Goal: Task Accomplishment & Management: Manage account settings

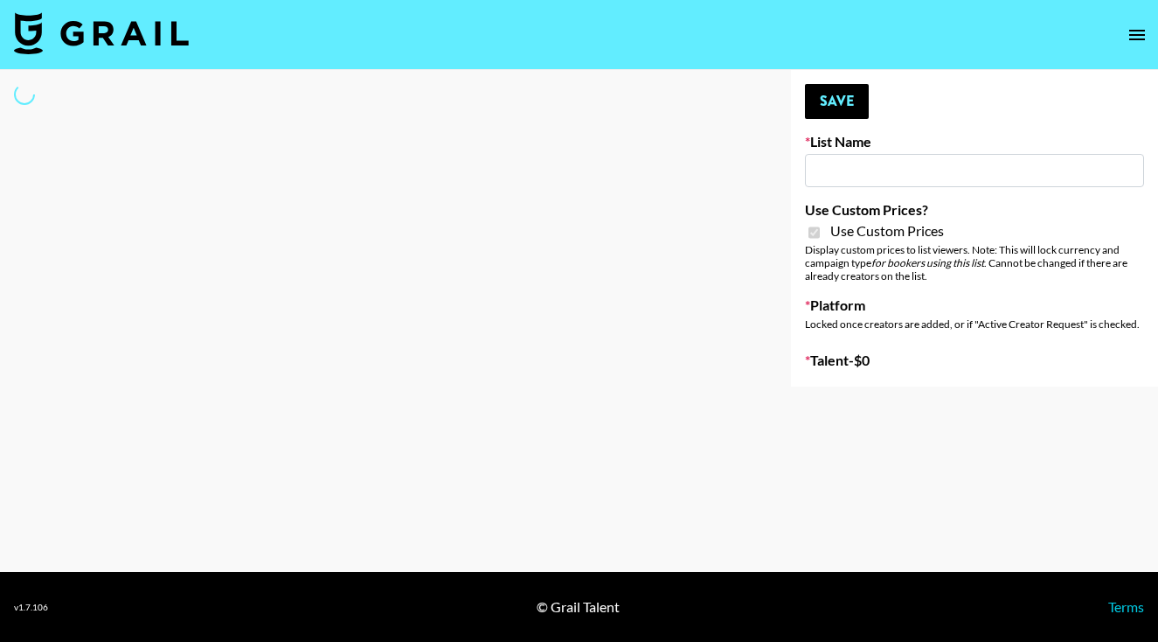
type input "[PERSON_NAME] AI"
checkbox input "true"
select select "Brand"
type input "[PERSON_NAME] AI"
checkbox input "true"
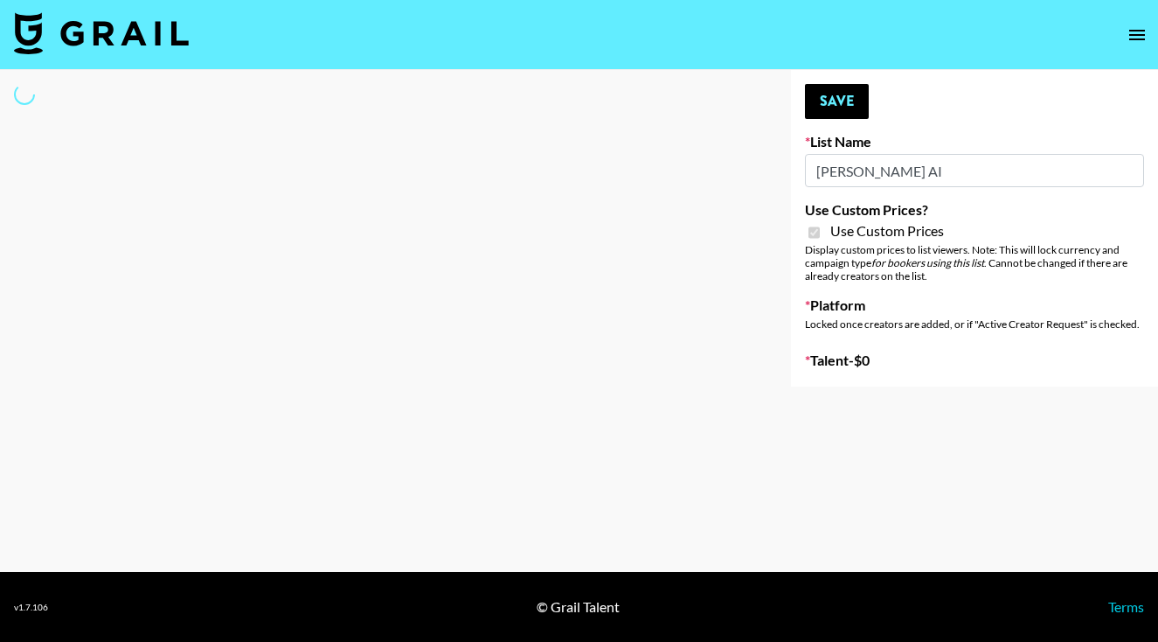
select select "Brand"
type input "[PERSON_NAME] AI"
checkbox input "true"
select select "Brand"
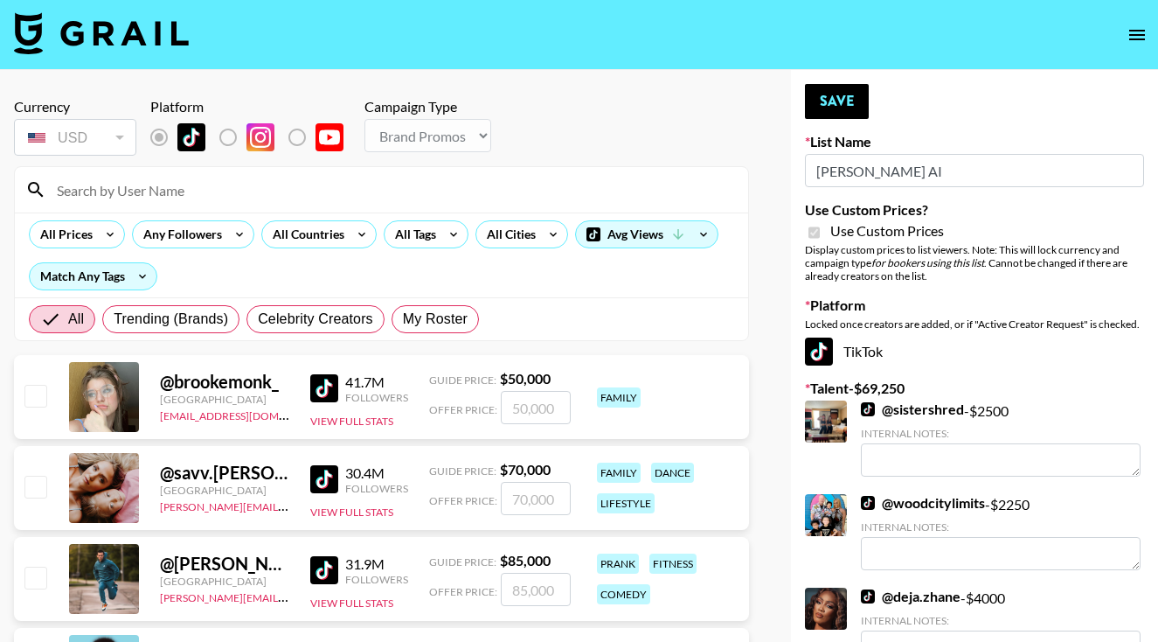
click at [285, 198] on input at bounding box center [391, 190] width 691 height 28
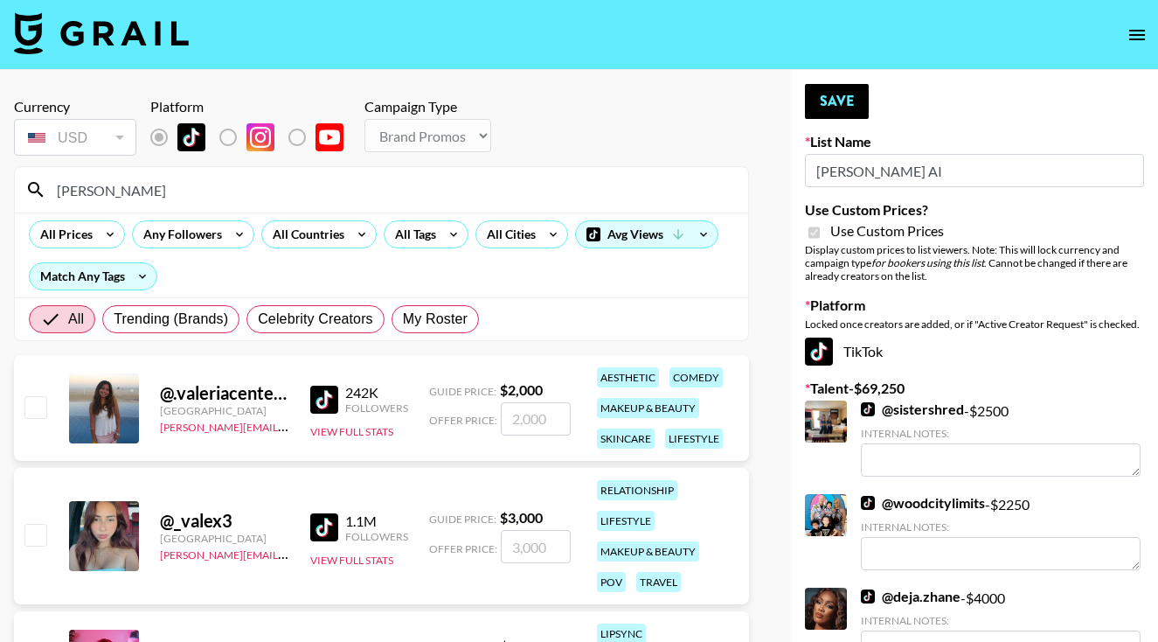
click at [37, 426] on div "@ .valeriacenteno [GEOGRAPHIC_DATA] [PERSON_NAME][EMAIL_ADDRESS][DOMAIN_NAME] 2…" at bounding box center [381, 408] width 735 height 106
click at [127, 206] on div "[PERSON_NAME]" at bounding box center [381, 189] width 733 height 45
click at [133, 185] on input "Valeriaa" at bounding box center [391, 190] width 691 height 28
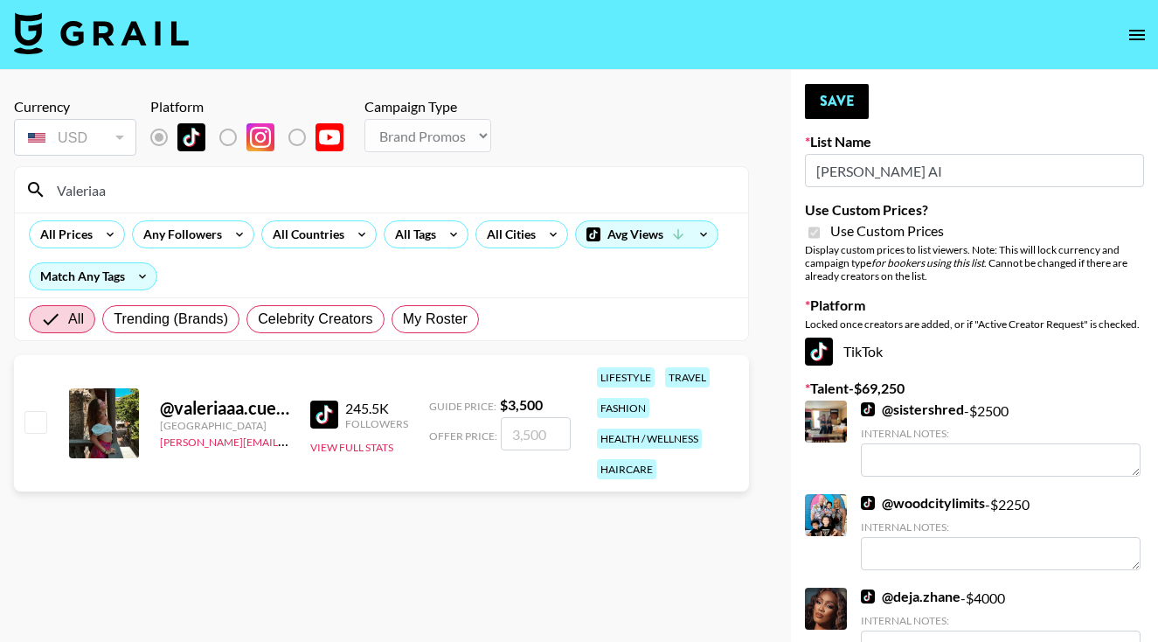
type input "Valeriaa"
click at [38, 424] on input "checkbox" at bounding box center [34, 421] width 21 height 21
checkbox input "true"
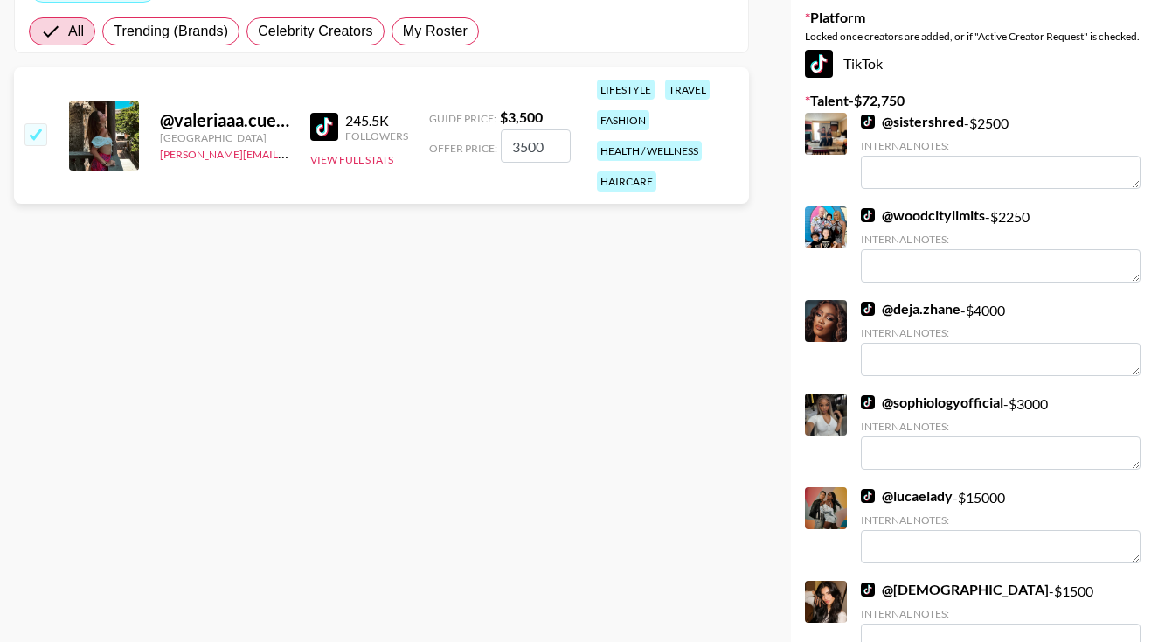
scroll to position [288, 0]
click at [912, 404] on link "@ sophiologyofficial" at bounding box center [932, 400] width 142 height 17
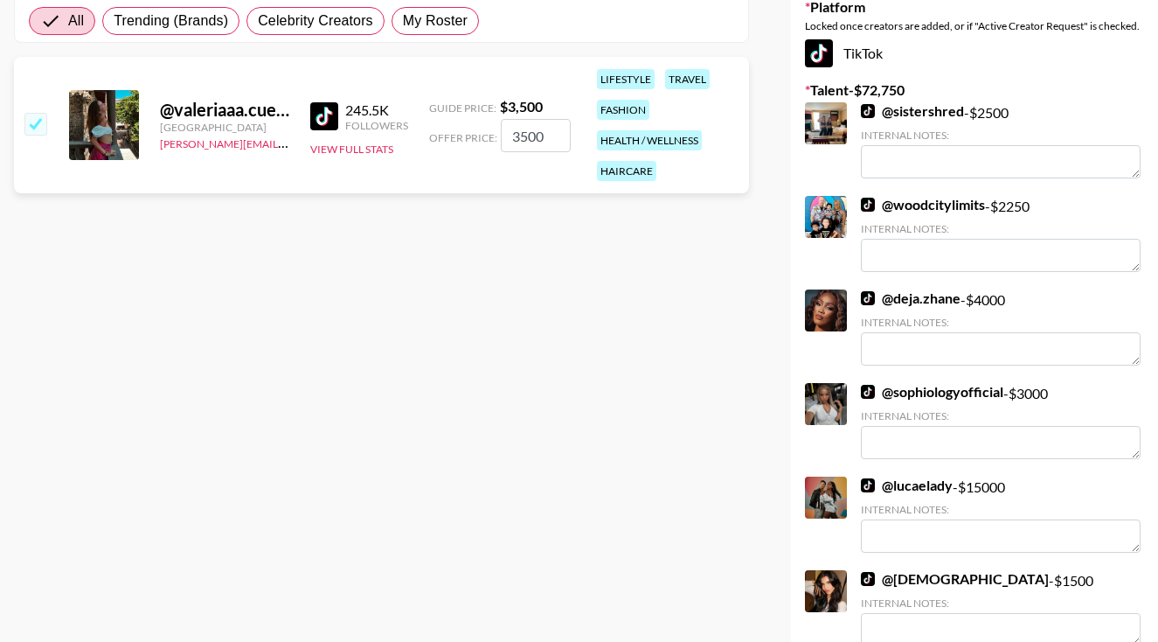
scroll to position [302, 0]
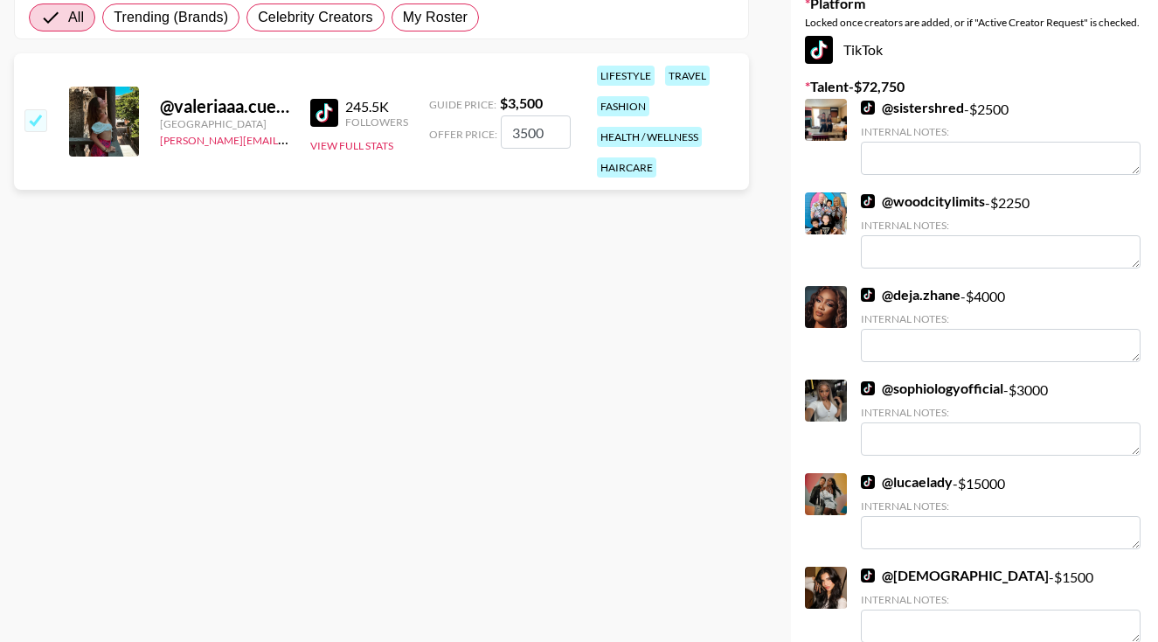
click at [892, 473] on link "@ lucaelady" at bounding box center [907, 481] width 92 height 17
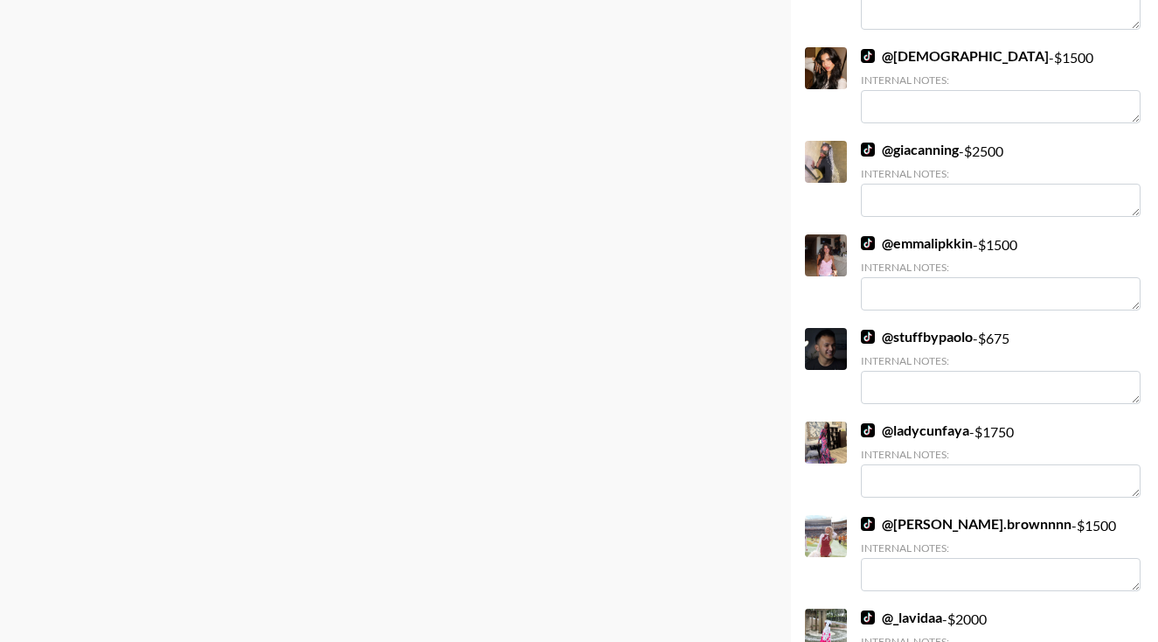
click at [897, 428] on link "@ ladycunfaya" at bounding box center [915, 429] width 108 height 17
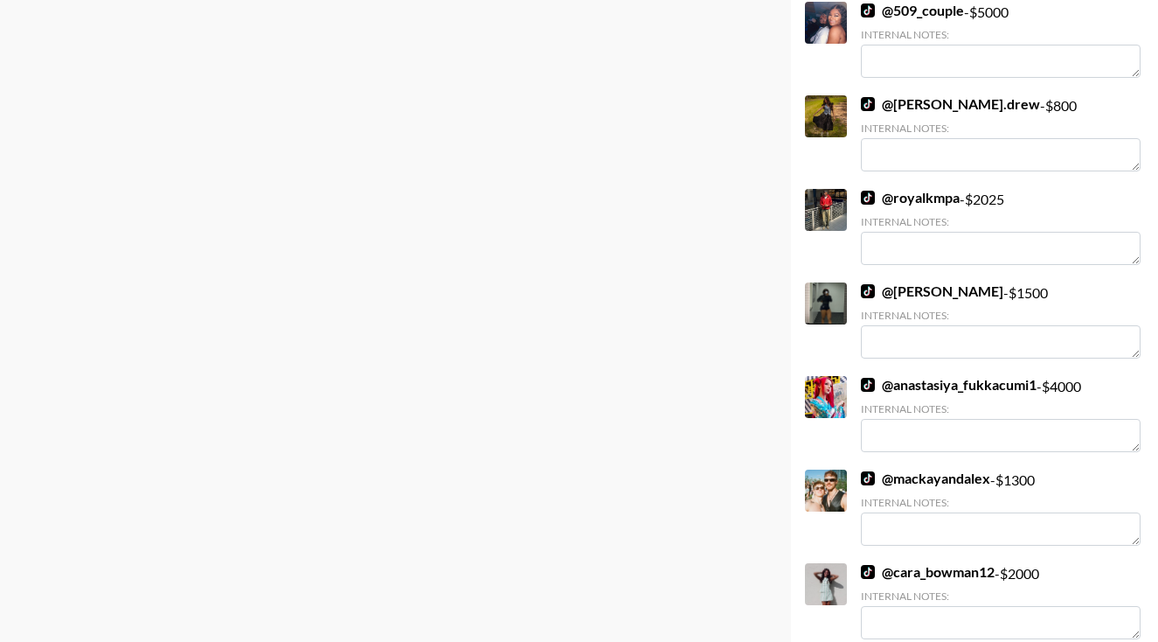
scroll to position [2072, 0]
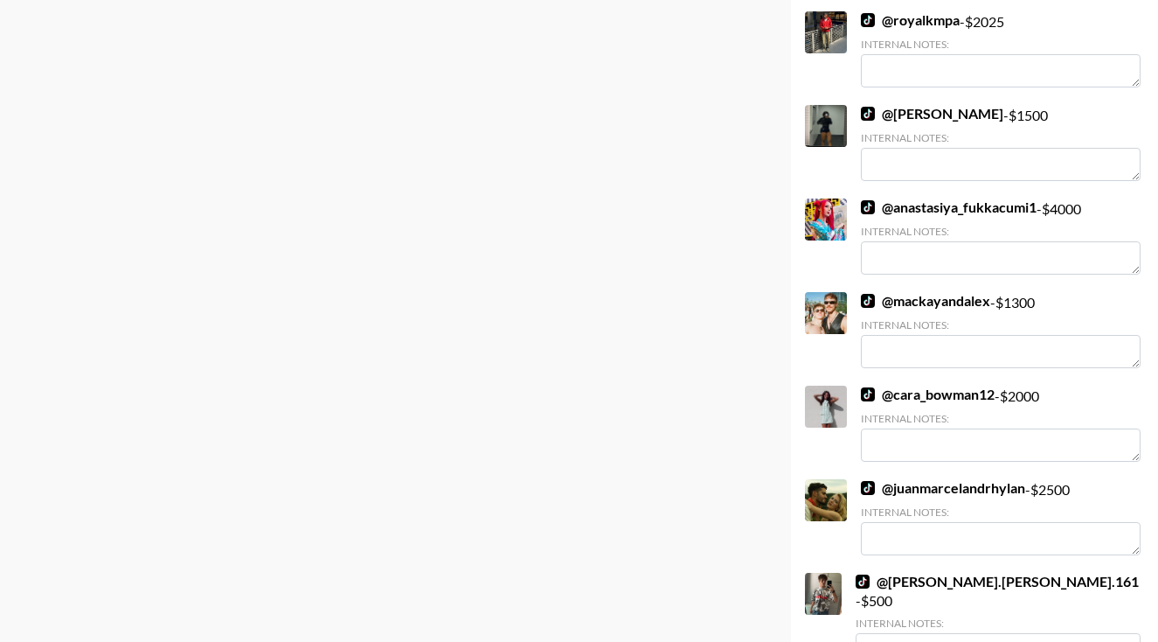
click at [900, 120] on link "@ cynthia_lifts" at bounding box center [932, 113] width 142 height 17
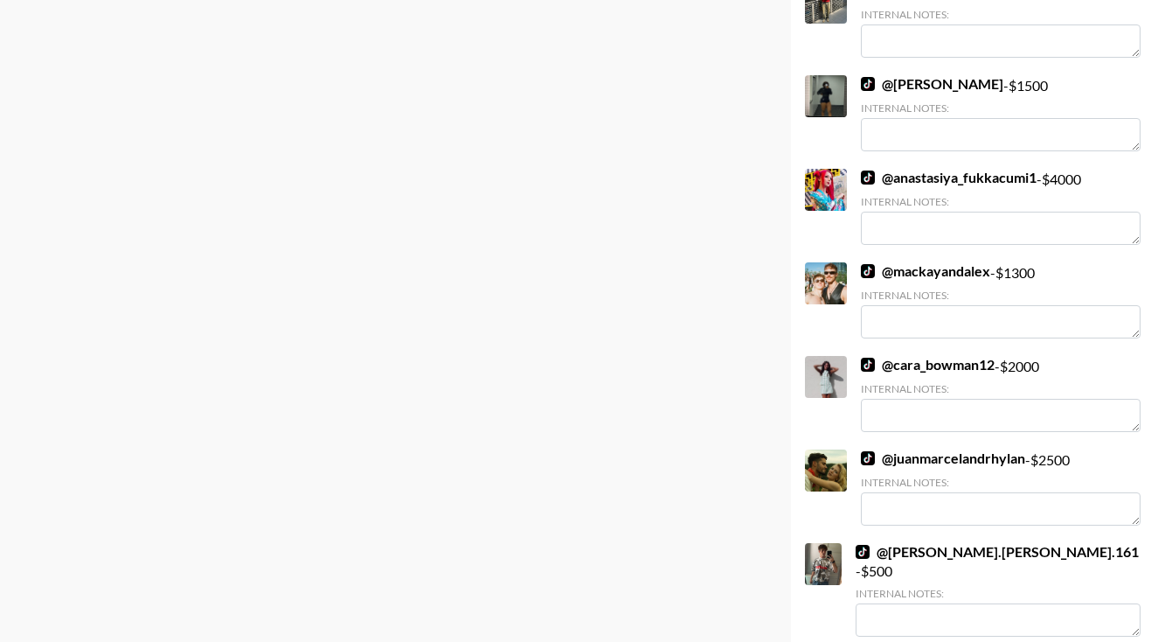
scroll to position [2447, 0]
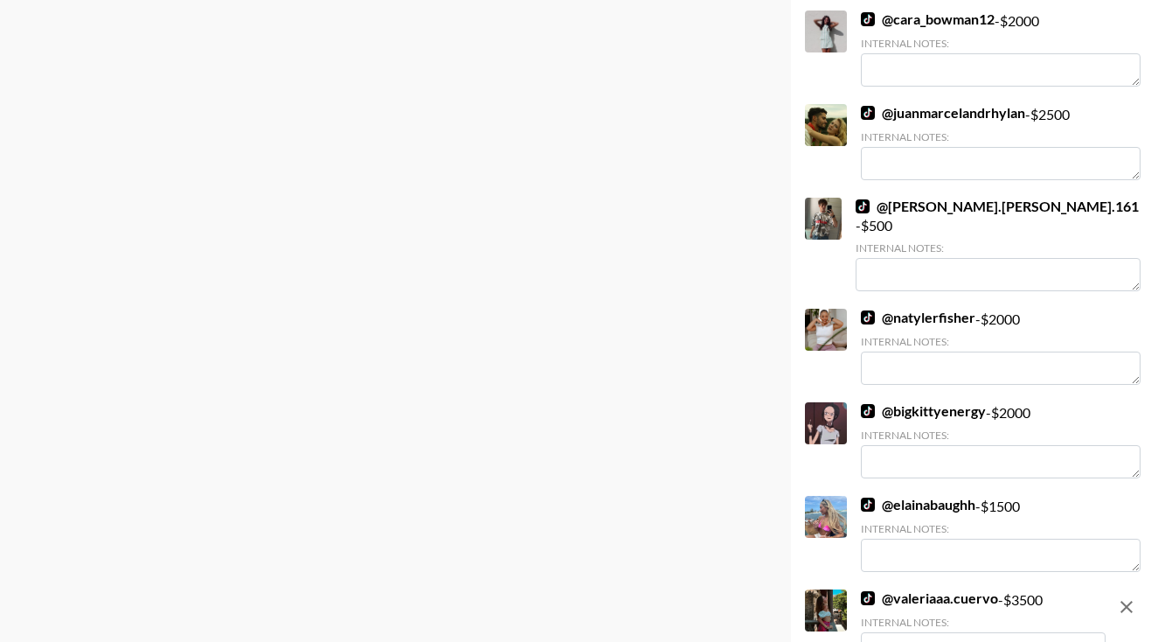
click at [891, 402] on link "@ bigkittyenergy" at bounding box center [923, 410] width 125 height 17
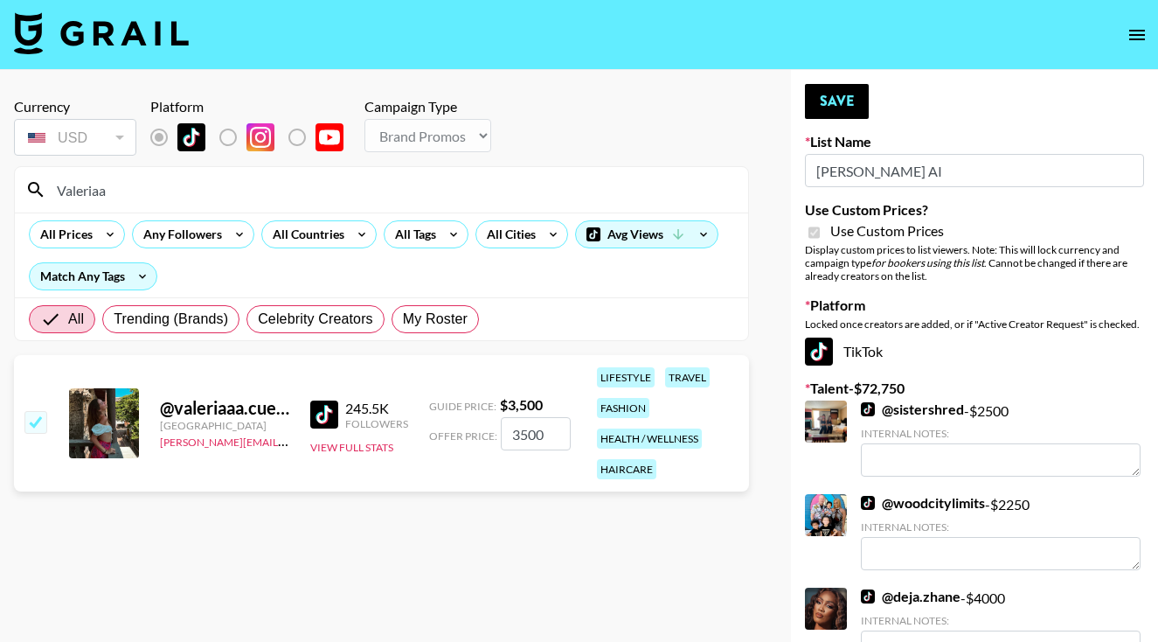
scroll to position [0, 0]
click at [522, 432] on input "3500" at bounding box center [536, 433] width 70 height 33
type input "3000"
click at [822, 94] on button "Save" at bounding box center [837, 101] width 64 height 35
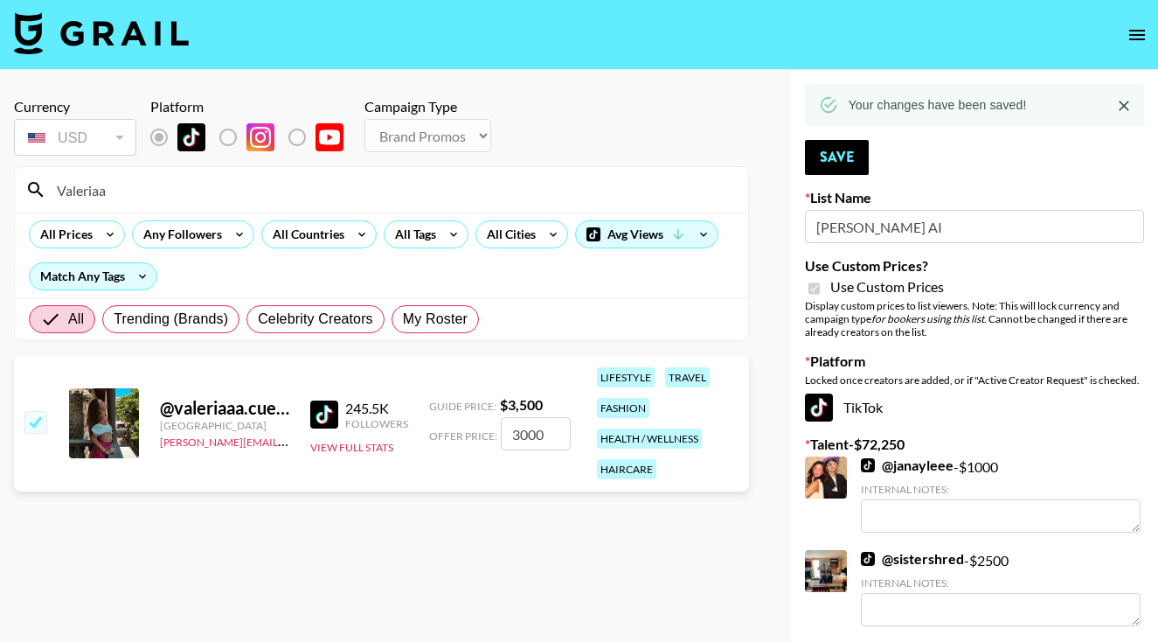
drag, startPoint x: 130, startPoint y: 201, endPoint x: 56, endPoint y: 189, distance: 75.3
click at [56, 189] on input "Valeriaa" at bounding box center [391, 190] width 691 height 28
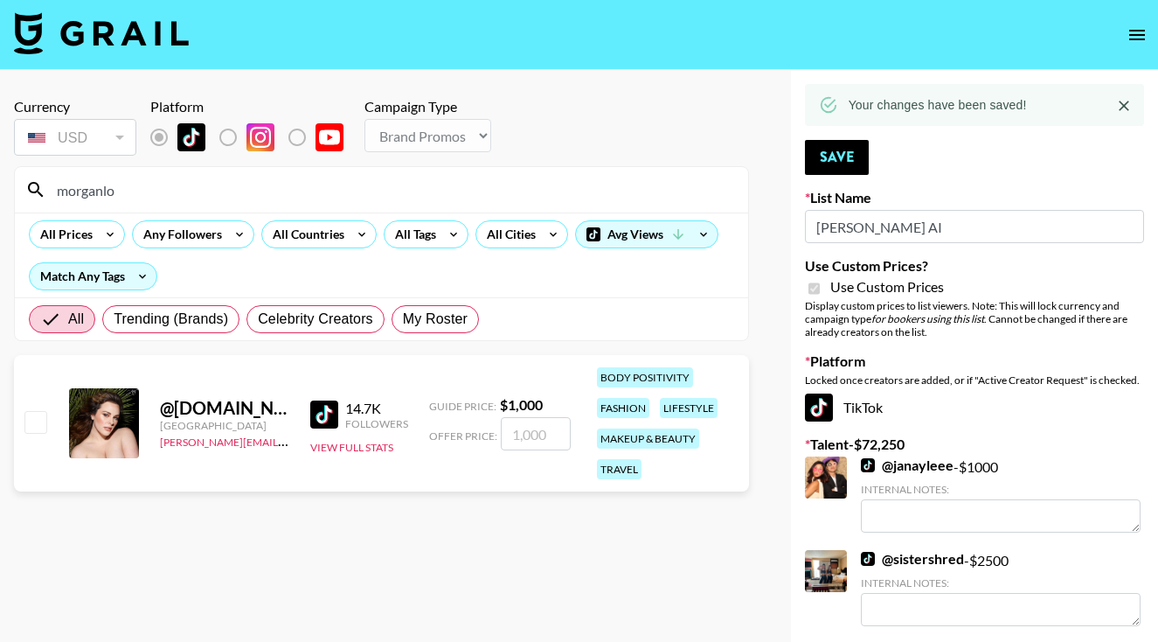
type input "morganlo"
click at [38, 423] on input "checkbox" at bounding box center [34, 421] width 21 height 21
checkbox input "true"
type input "1000"
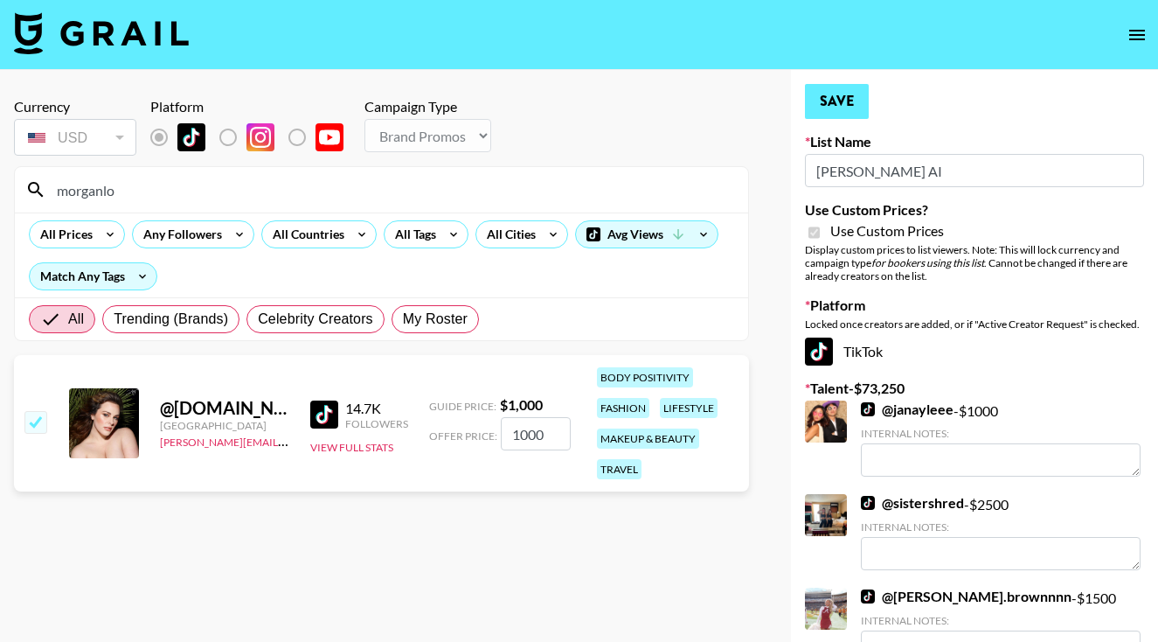
click at [852, 98] on button "Save" at bounding box center [837, 101] width 64 height 35
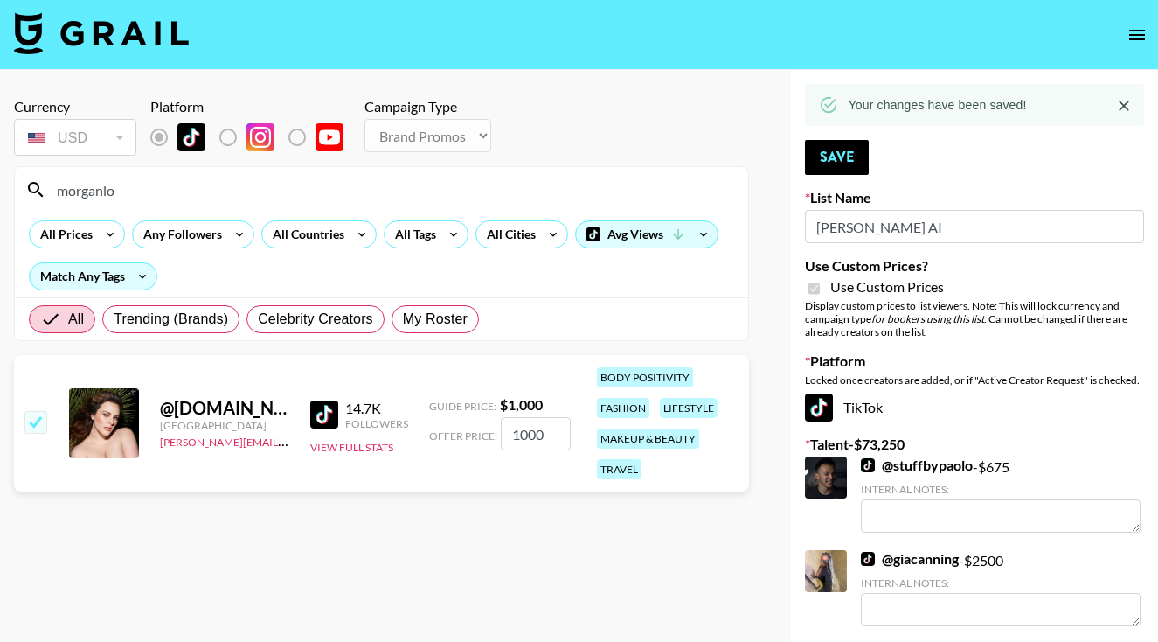
drag, startPoint x: 124, startPoint y: 192, endPoint x: 41, endPoint y: 186, distance: 83.3
click at [41, 186] on div "morganlo" at bounding box center [381, 189] width 733 height 45
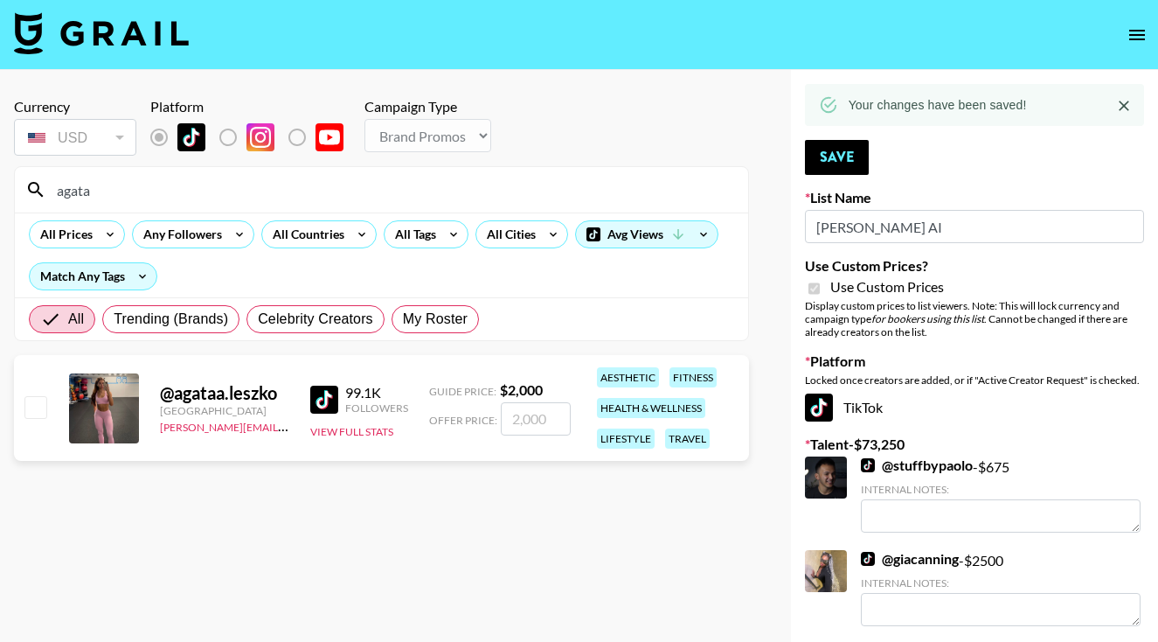
type input "agata"
click at [37, 412] on input "checkbox" at bounding box center [34, 406] width 21 height 21
checkbox input "true"
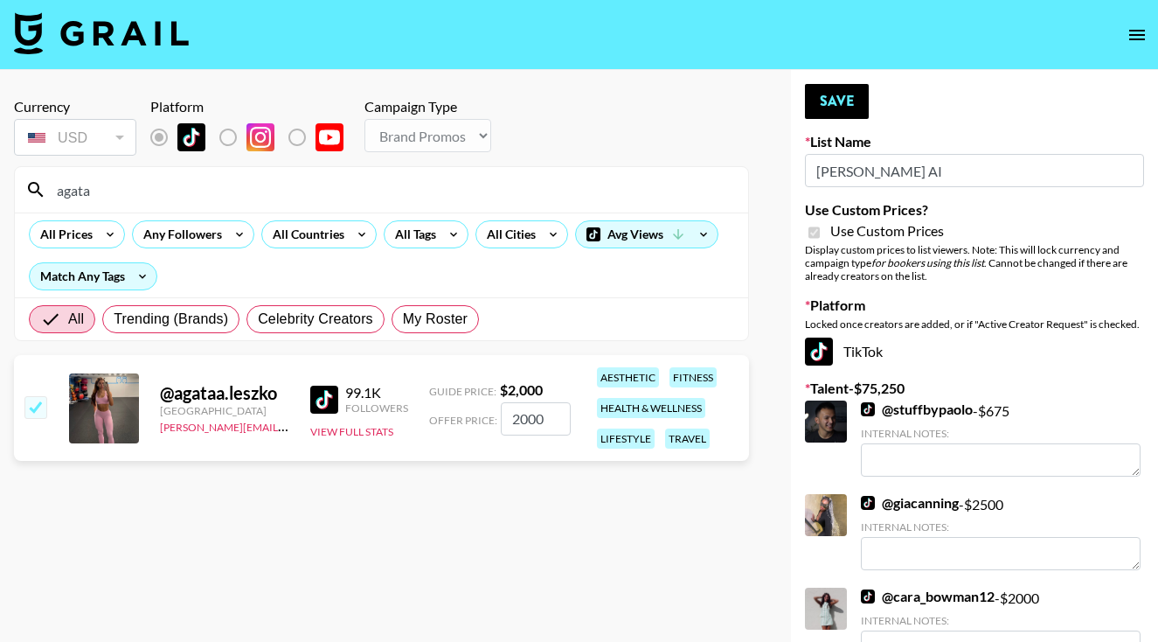
click at [521, 422] on input "2000" at bounding box center [536, 418] width 70 height 33
type input "20"
checkbox input "false"
checkbox input "true"
drag, startPoint x: 541, startPoint y: 417, endPoint x: 468, endPoint y: 414, distance: 72.6
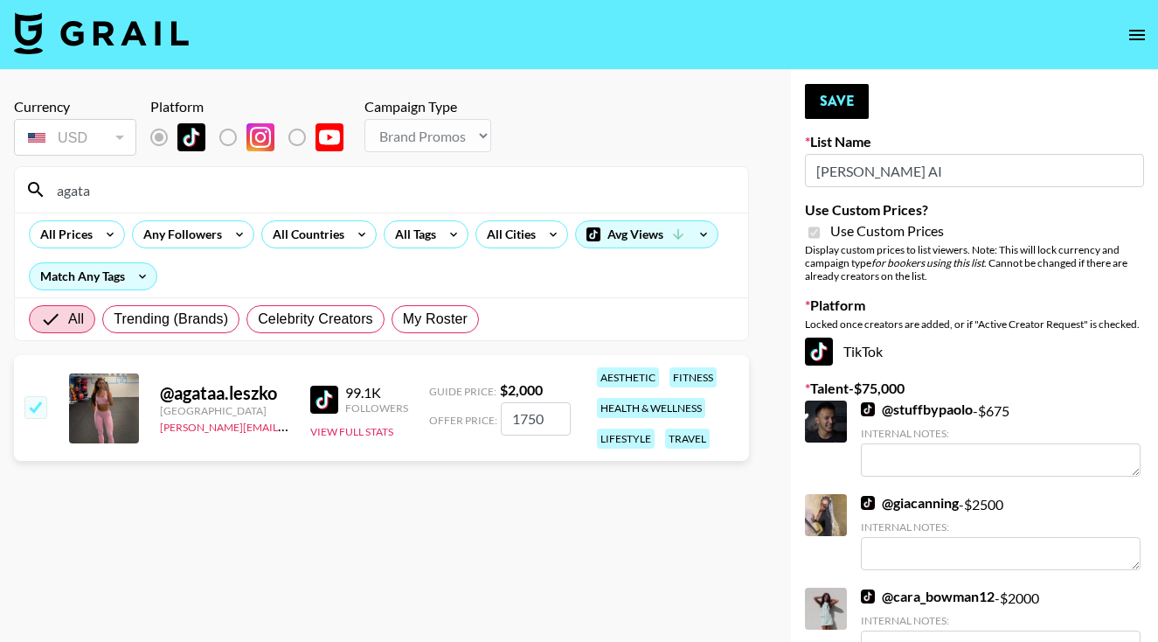
click at [468, 414] on div "Offer Price: 1750" at bounding box center [500, 418] width 142 height 33
type input "2"
checkbox input "false"
checkbox input "true"
type input "1750"
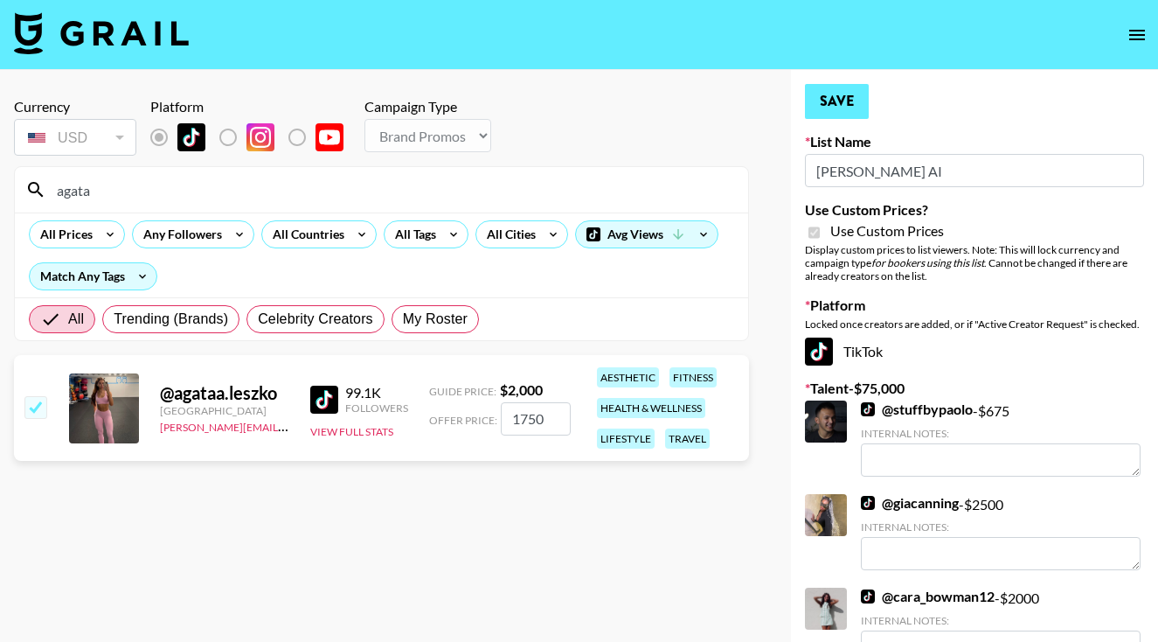
click at [839, 93] on button "Save" at bounding box center [837, 101] width 64 height 35
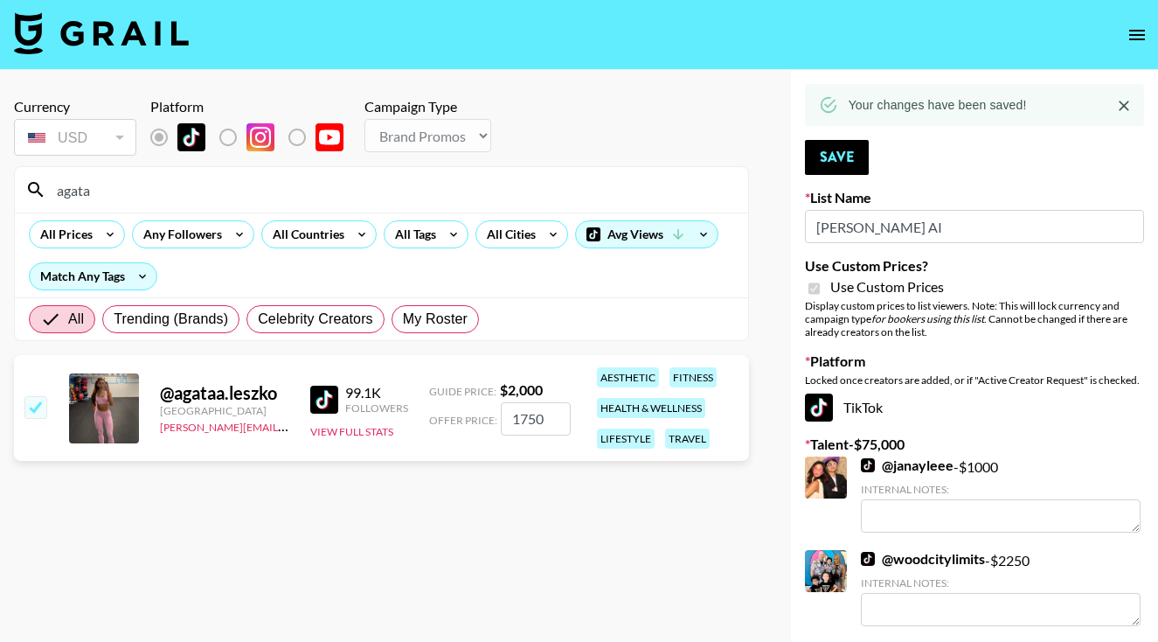
drag, startPoint x: 95, startPoint y: 203, endPoint x: 40, endPoint y: 183, distance: 58.6
click at [41, 186] on div "agata" at bounding box center [381, 189] width 733 height 45
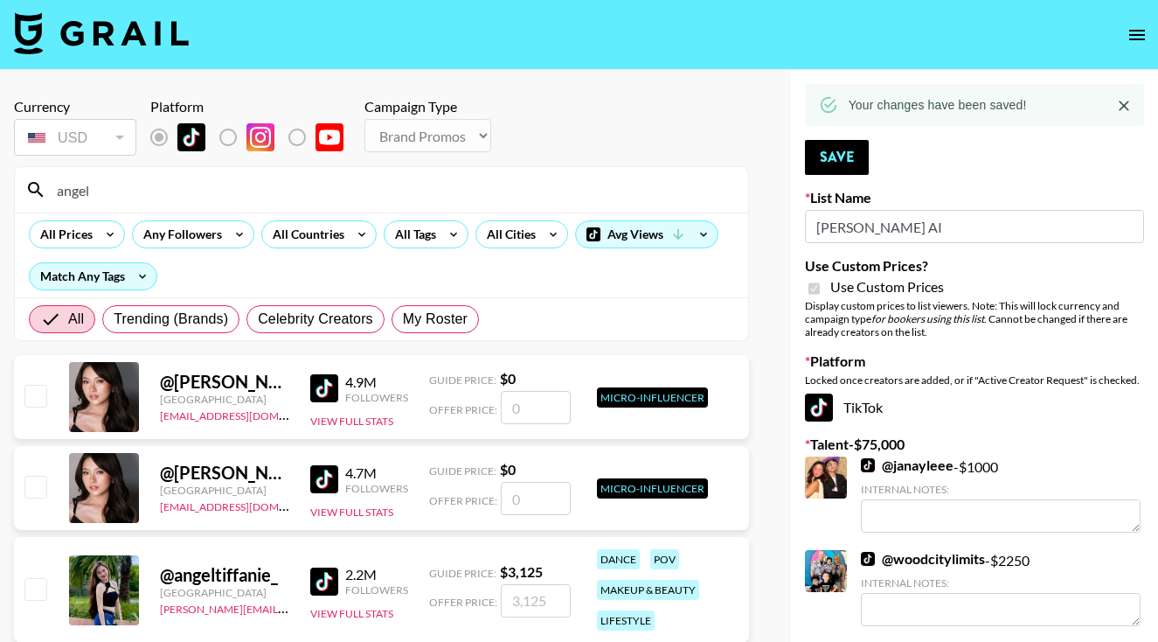
click at [38, 425] on div "@ [PERSON_NAME] Philippines [EMAIL_ADDRESS][DOMAIN_NAME] 4.9M Followers View Fu…" at bounding box center [381, 397] width 735 height 84
click at [118, 183] on input "angel" at bounding box center [391, 190] width 691 height 28
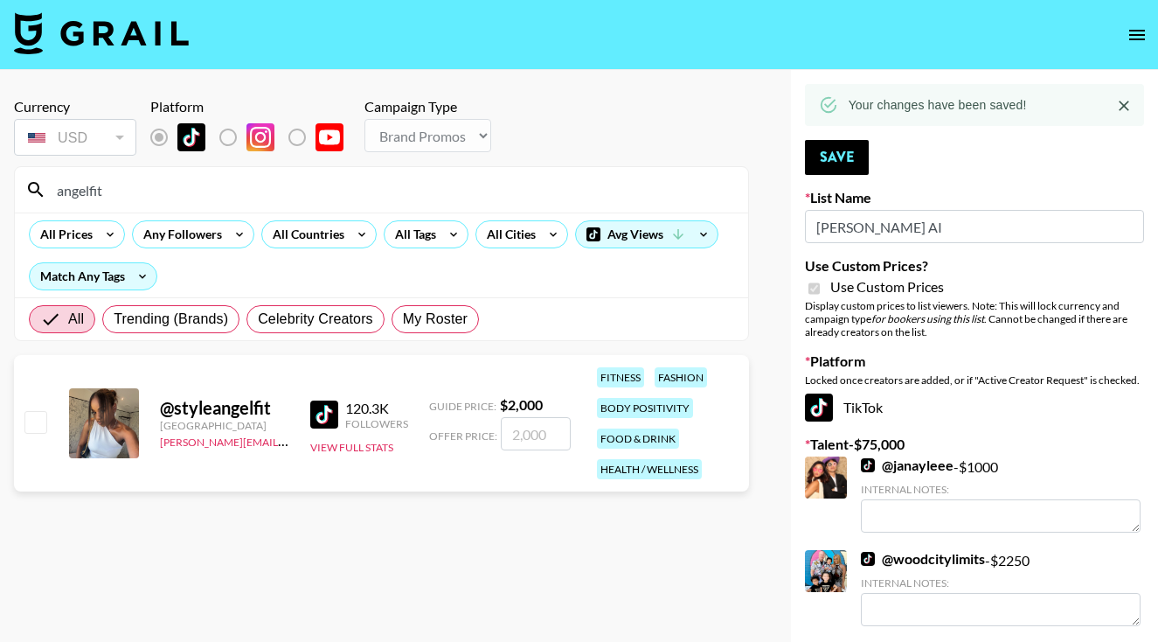
type input "angelfit"
click at [29, 425] on input "checkbox" at bounding box center [34, 421] width 21 height 21
checkbox input "true"
type input "2000"
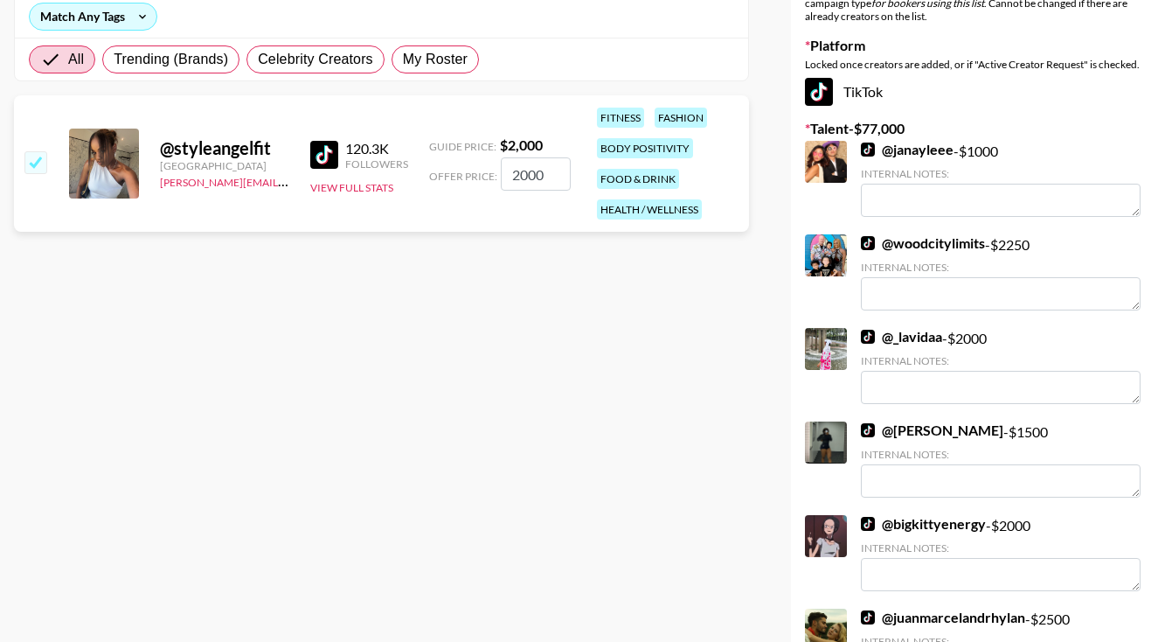
scroll to position [260, 0]
click at [943, 236] on link "@ woodcitylimits" at bounding box center [923, 241] width 124 height 17
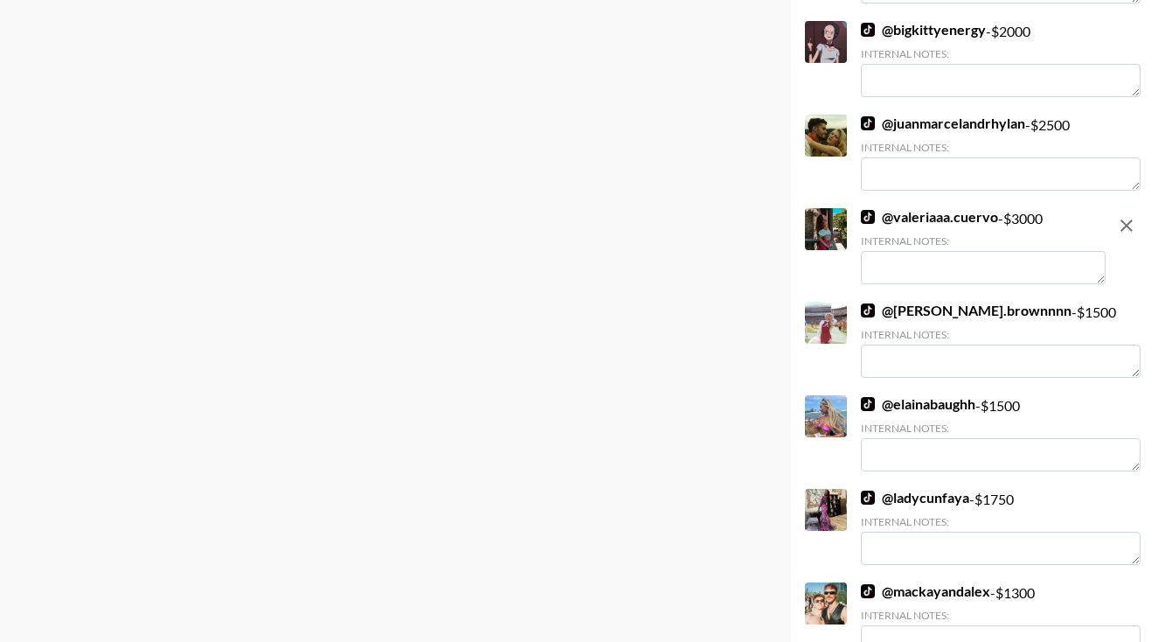
scroll to position [881, 0]
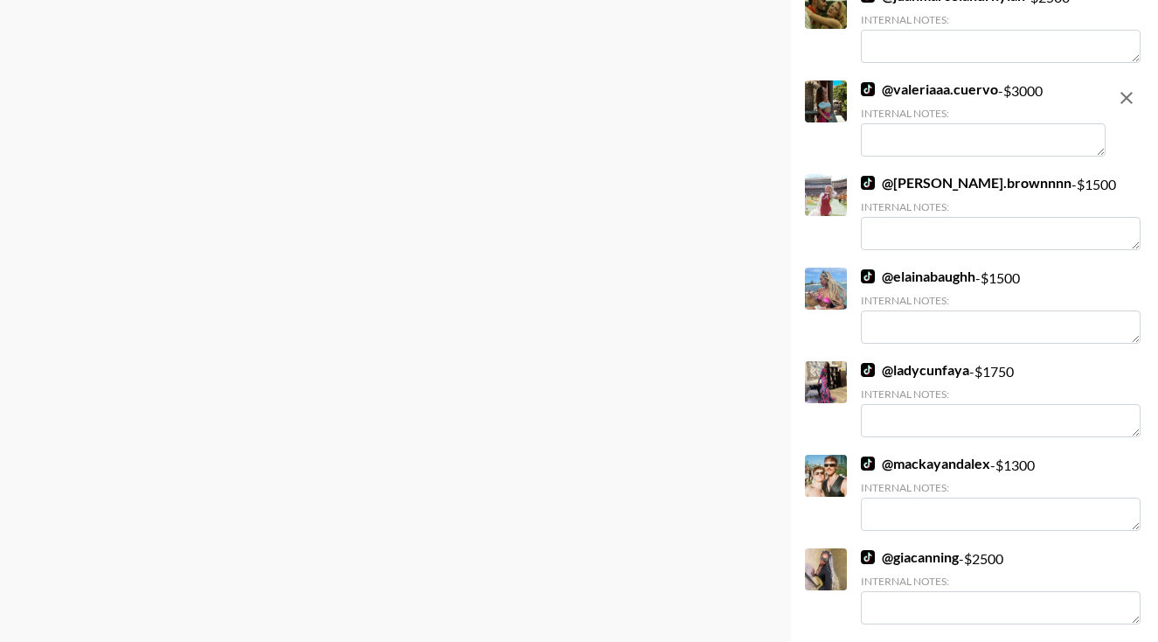
click at [896, 276] on link "@ elainabaughh" at bounding box center [918, 275] width 114 height 17
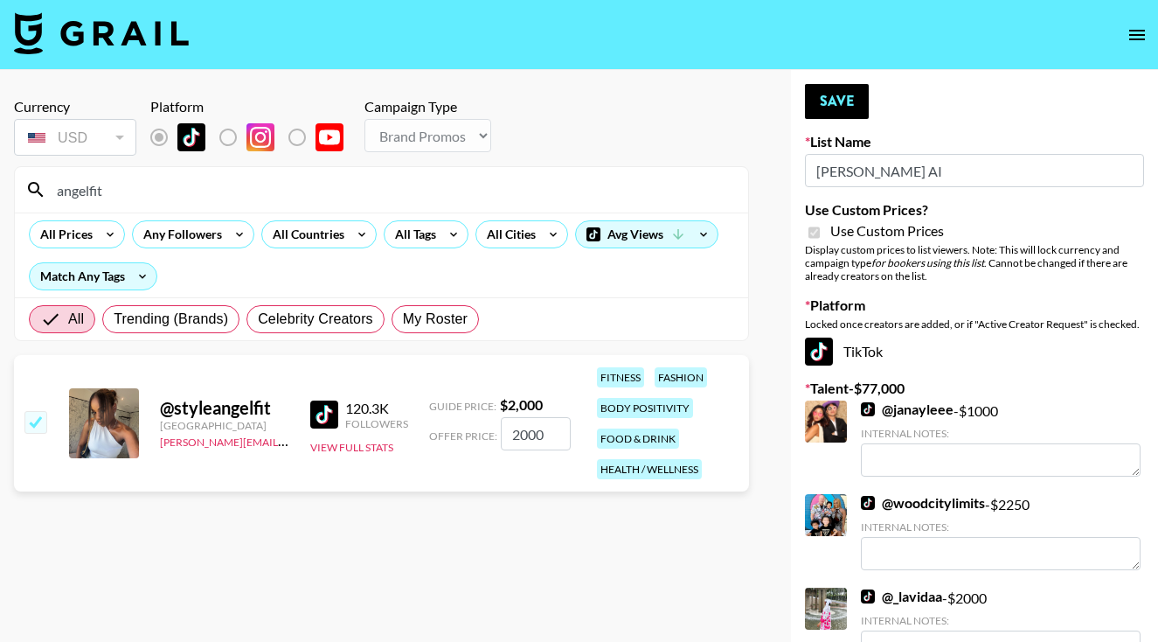
scroll to position [0, 0]
click at [833, 101] on button "Save" at bounding box center [837, 101] width 64 height 35
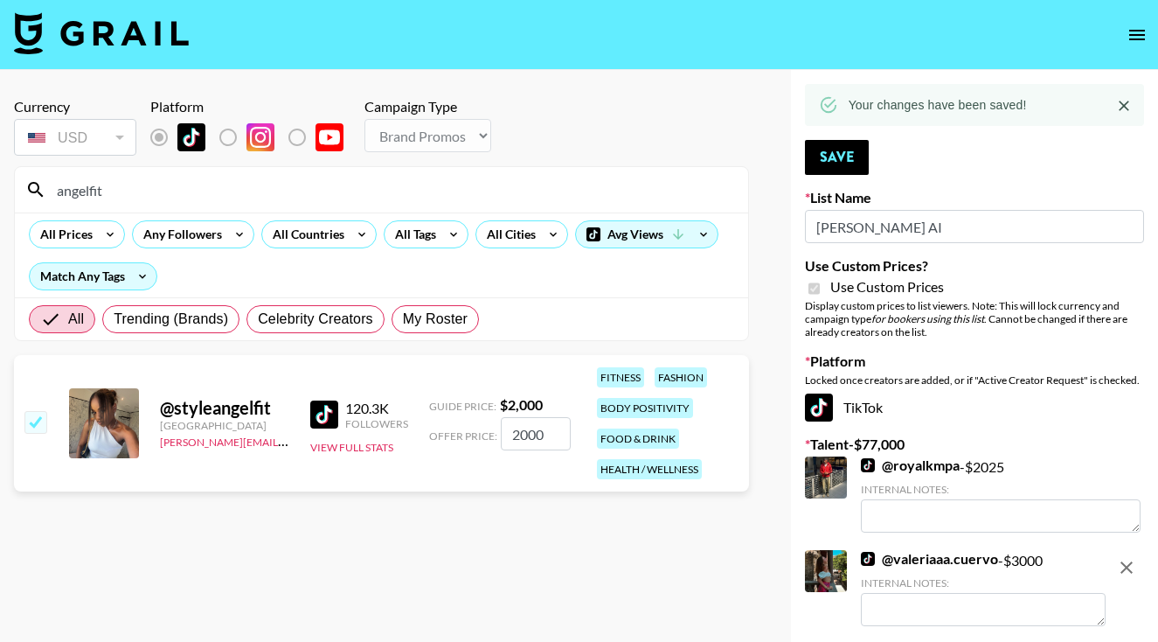
click at [126, 212] on section "angelfit All Prices Any Followers All Countries All Tags All Cities Avg Views M…" at bounding box center [381, 253] width 735 height 175
click at [125, 210] on div "angelfit" at bounding box center [381, 189] width 733 height 45
drag, startPoint x: 112, startPoint y: 199, endPoint x: 44, endPoint y: 177, distance: 71.9
click at [44, 177] on div "angelfit" at bounding box center [381, 189] width 733 height 45
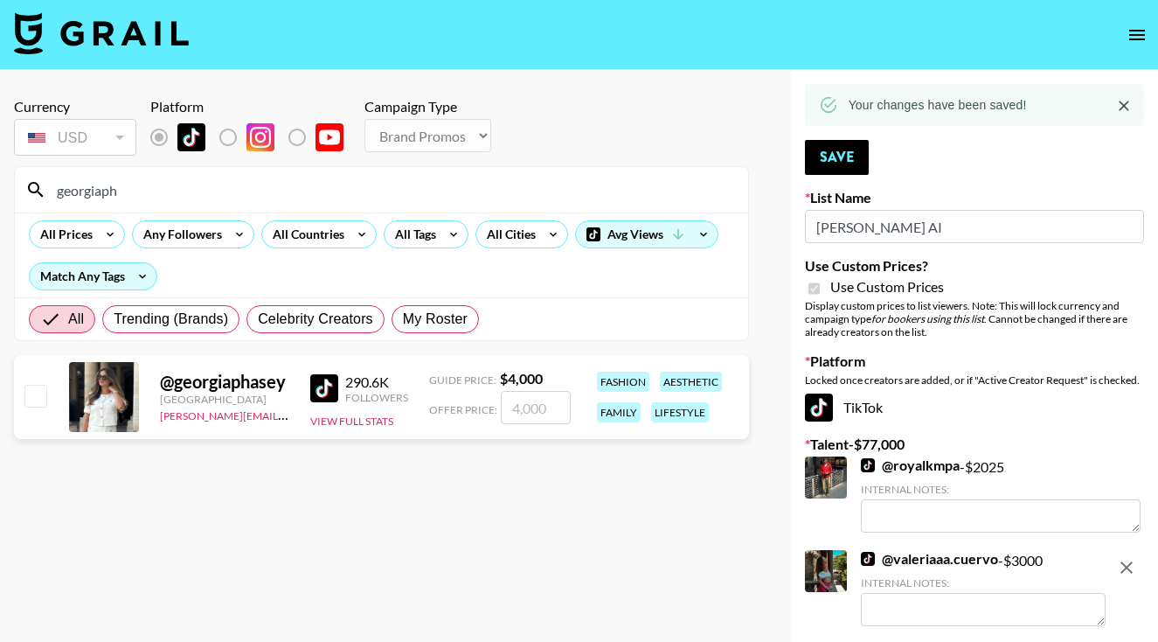
type input "georgiaph"
click at [38, 402] on input "checkbox" at bounding box center [34, 395] width 21 height 21
checkbox input "true"
type input "4000"
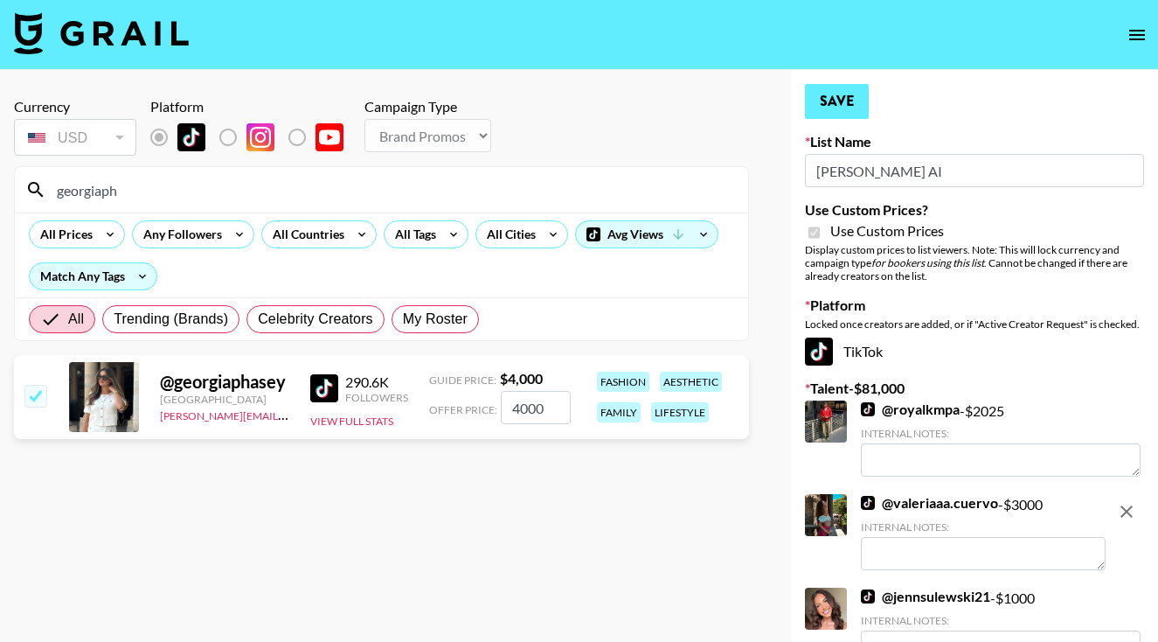
click at [825, 105] on button "Save" at bounding box center [837, 101] width 64 height 35
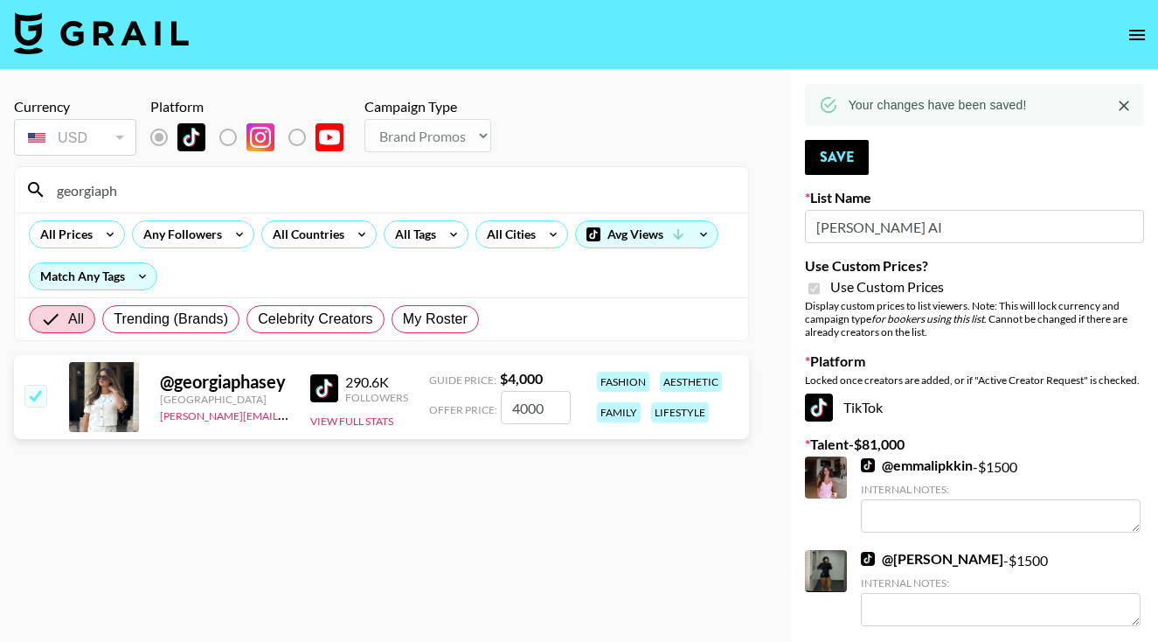
drag, startPoint x: 223, startPoint y: 191, endPoint x: 56, endPoint y: 182, distance: 167.2
click at [56, 182] on input "georgiaph" at bounding box center [391, 190] width 691 height 28
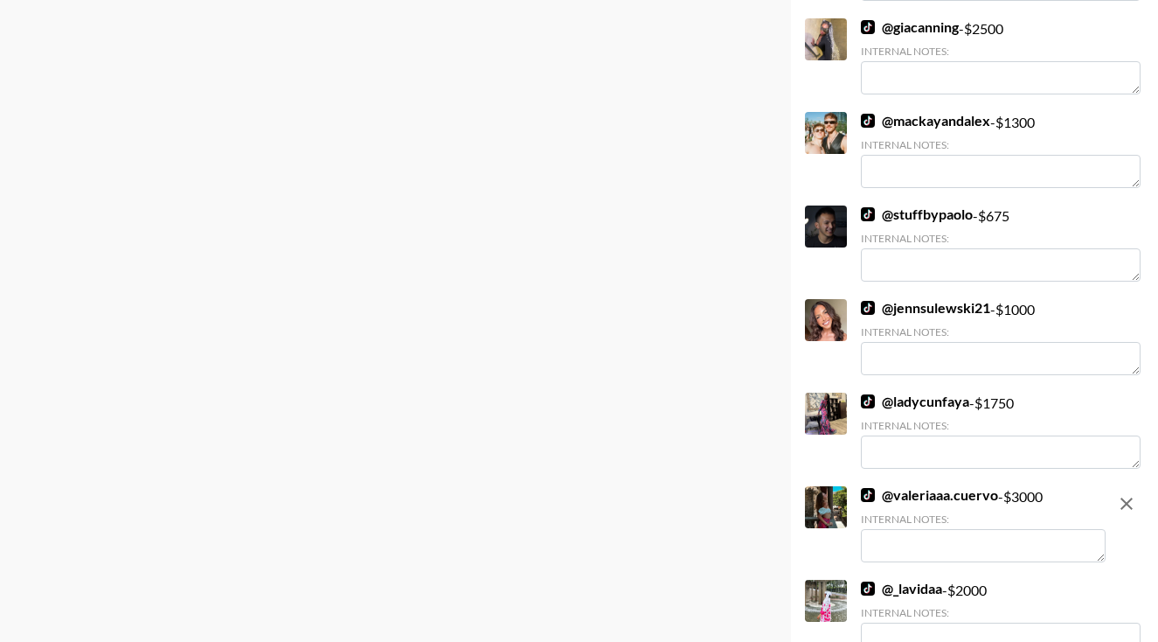
scroll to position [1190, 0]
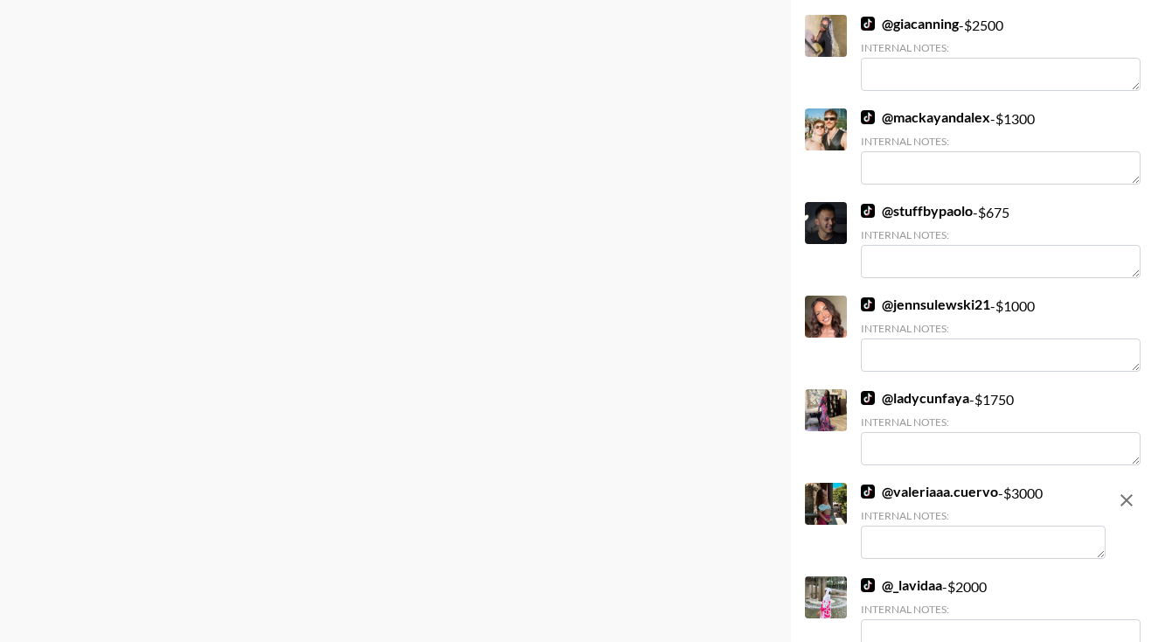
click at [925, 407] on div "@ ladycunfaya - $ 1750 Internal Notes:" at bounding box center [1001, 427] width 280 height 76
click at [924, 302] on link "@ jennsulewski21" at bounding box center [925, 303] width 129 height 17
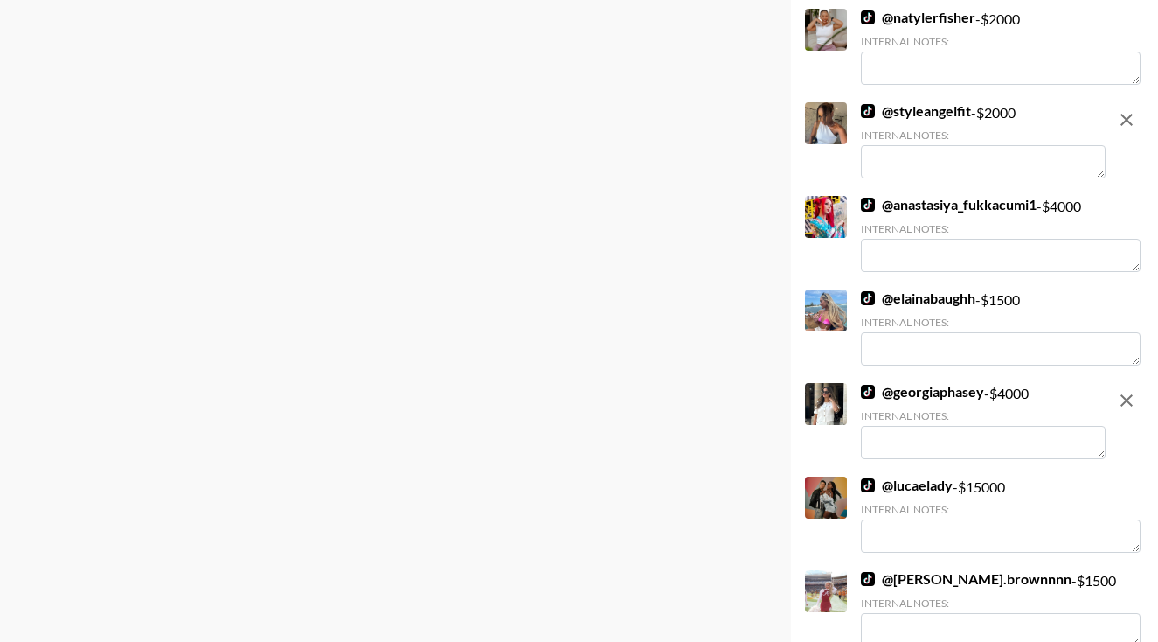
scroll to position [1946, 0]
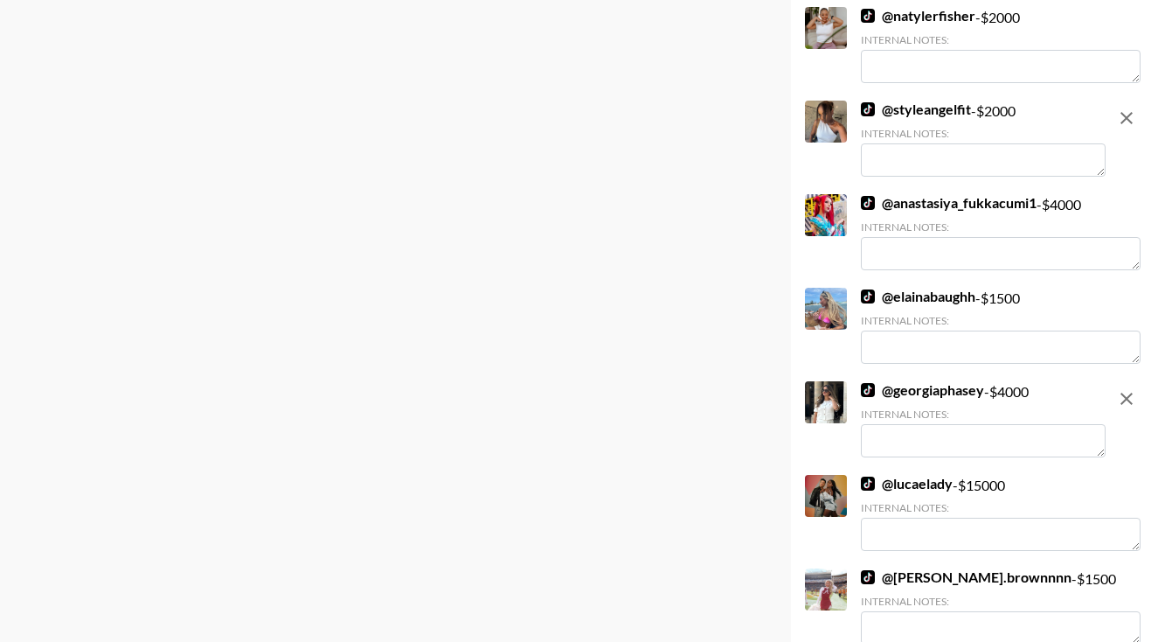
click at [947, 201] on link "@ anastasiya_fukkacumi1" at bounding box center [949, 202] width 176 height 17
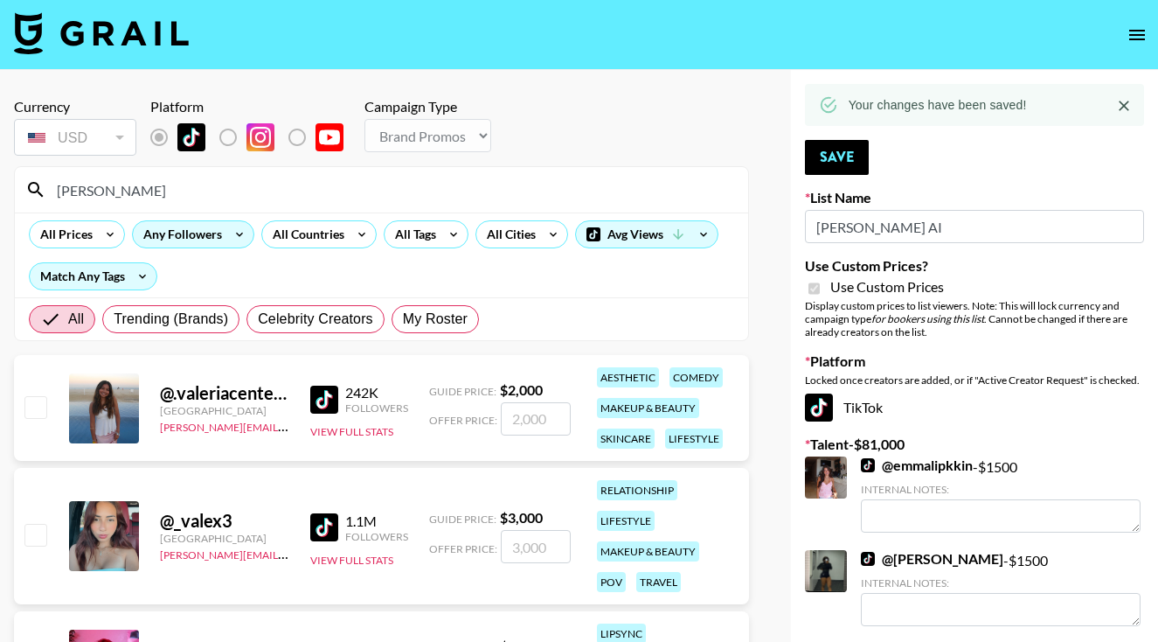
scroll to position [0, 0]
drag, startPoint x: 115, startPoint y: 177, endPoint x: 135, endPoint y: 192, distance: 24.8
click at [135, 192] on input "[PERSON_NAME]" at bounding box center [391, 190] width 691 height 28
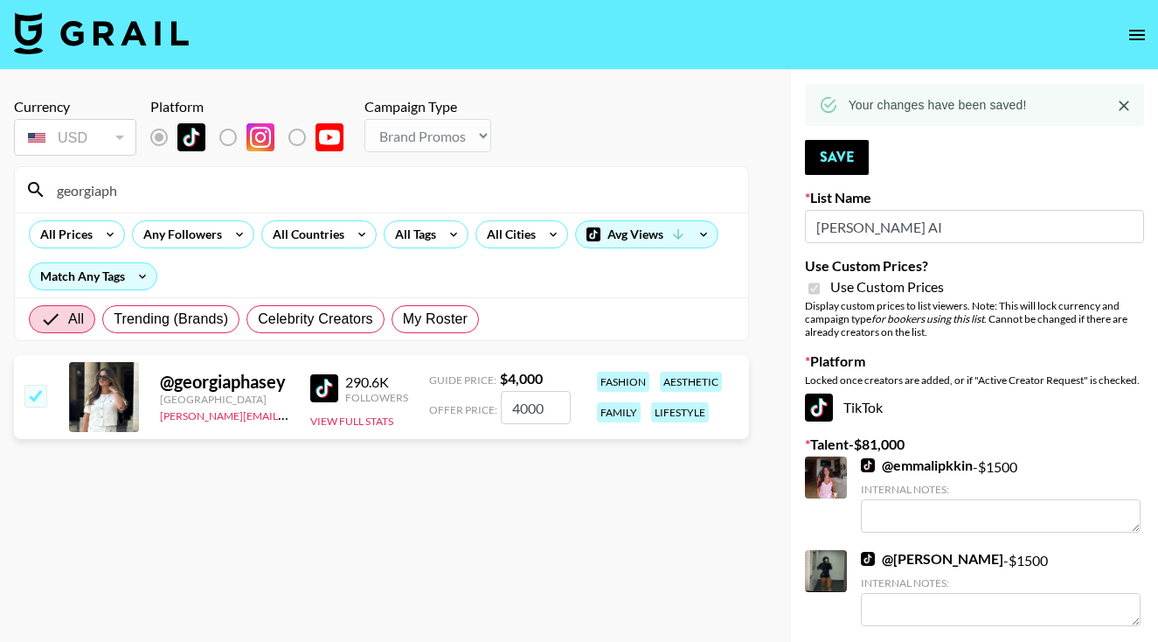
type input "georgiaph"
click at [524, 408] on input "4000" at bounding box center [536, 407] width 70 height 33
type input "400"
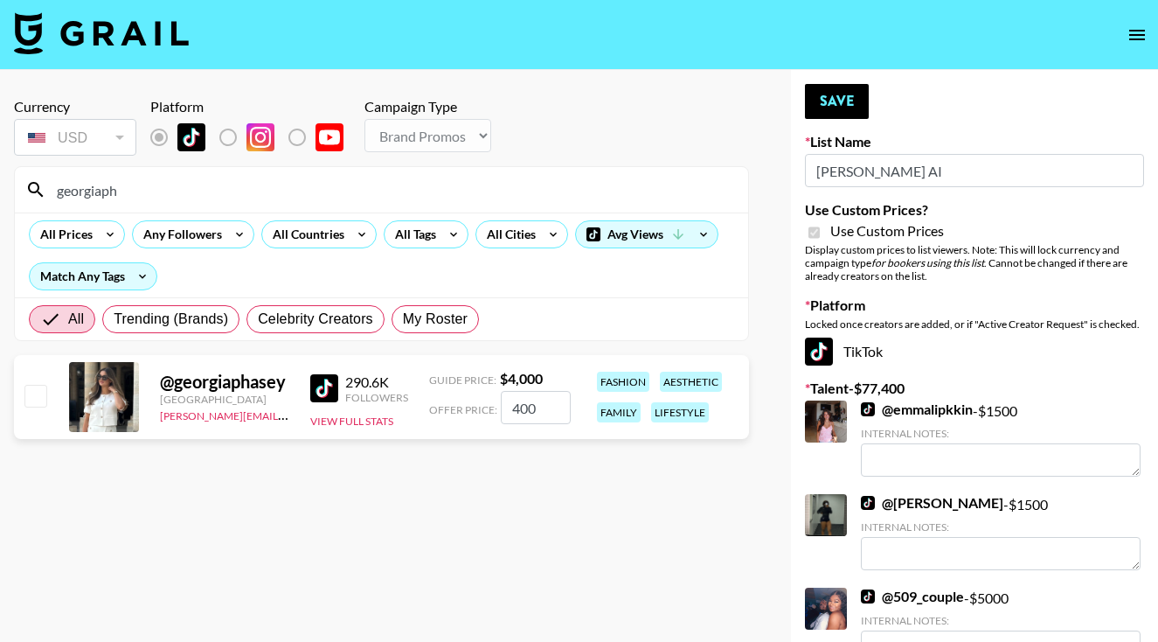
checkbox input "false"
checkbox input "true"
type input "3500"
click at [836, 100] on button "Save" at bounding box center [837, 101] width 64 height 35
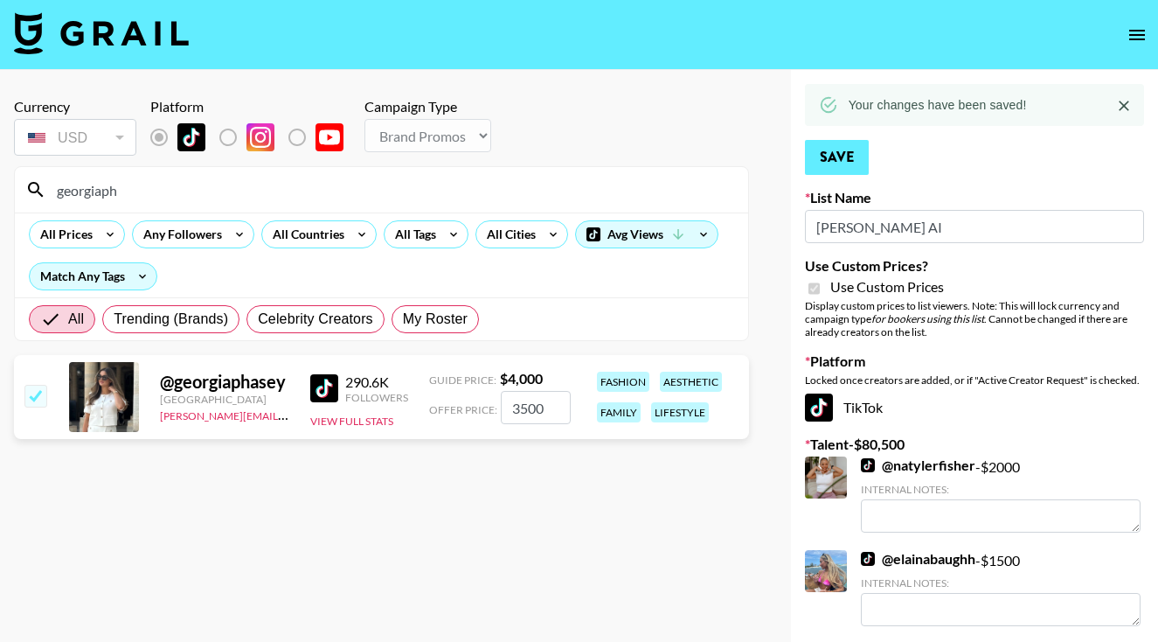
click at [836, 167] on button "Save" at bounding box center [837, 157] width 64 height 35
